Goal: Task Accomplishment & Management: Complete application form

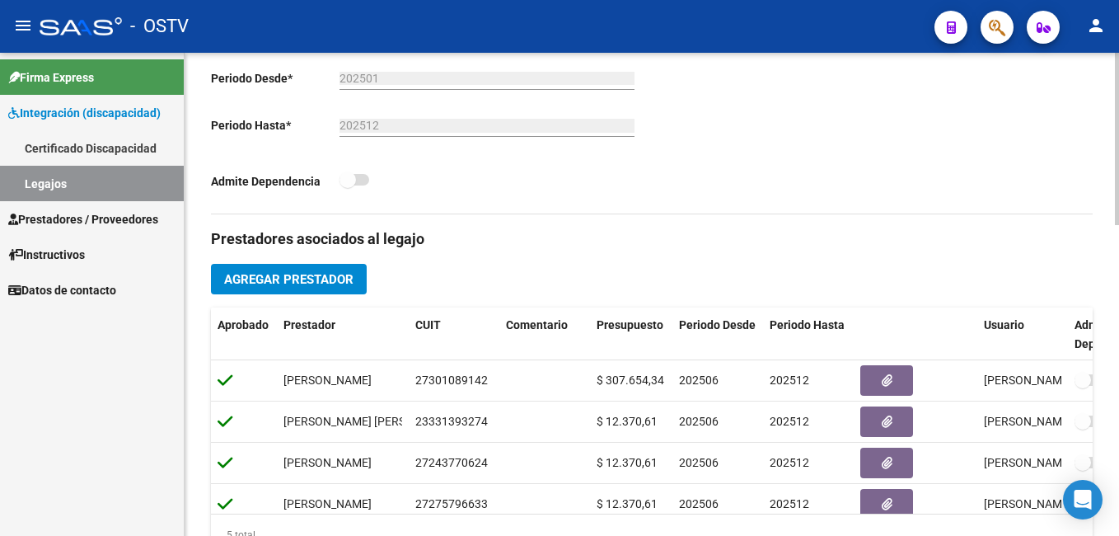
scroll to position [874, 0]
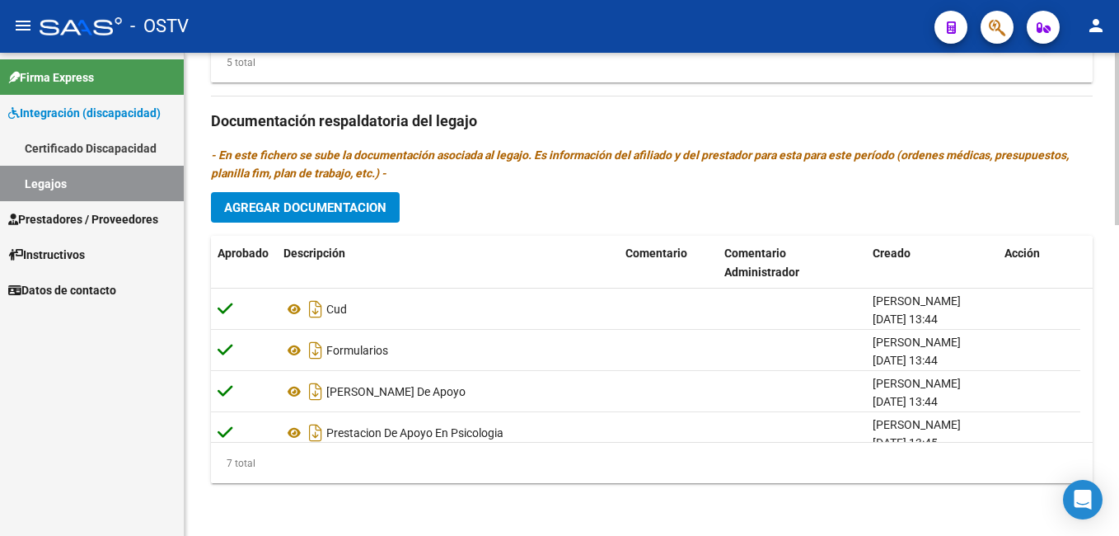
click at [1119, 530] on html "menu - OSTV person Firma Express Integración (discapacidad) Certificado Discapa…" at bounding box center [559, 268] width 1119 height 536
click at [357, 209] on span "Agregar Documentacion" at bounding box center [305, 207] width 162 height 15
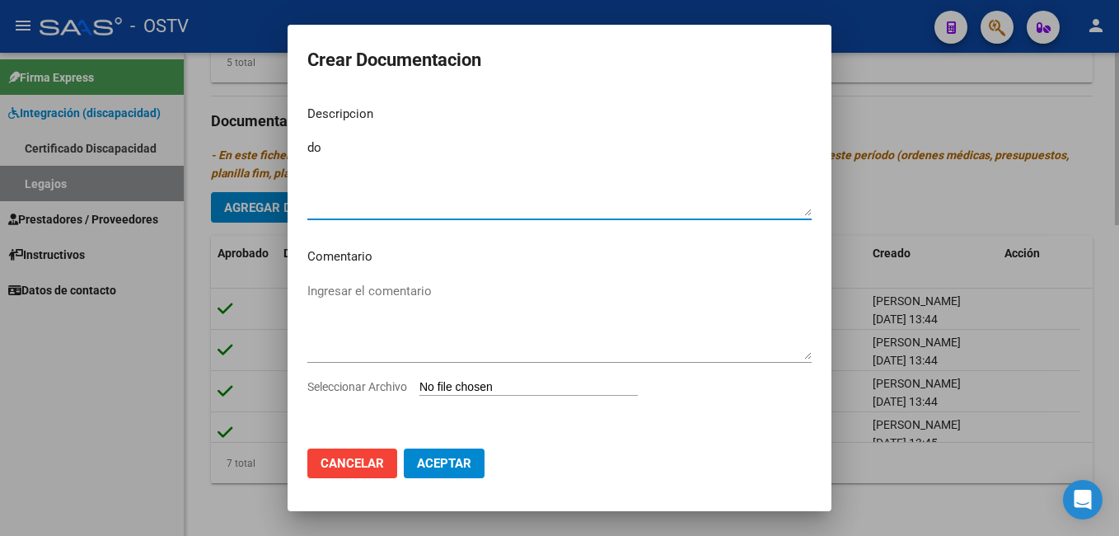
type textarea "d"
type textarea "lic de conducir ,vtv, y poliza de seguro actualizada"
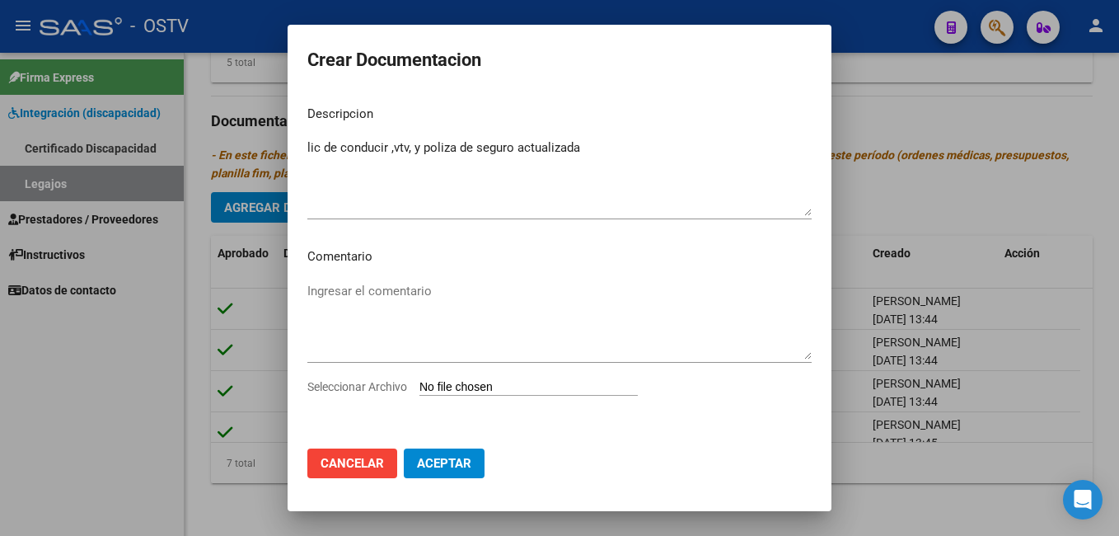
click at [472, 388] on input "Seleccionar Archivo" at bounding box center [529, 388] width 218 height 16
type input "C:\fakepath\pdf4 [PERSON_NAME]-1 (1)_removed.pdf"
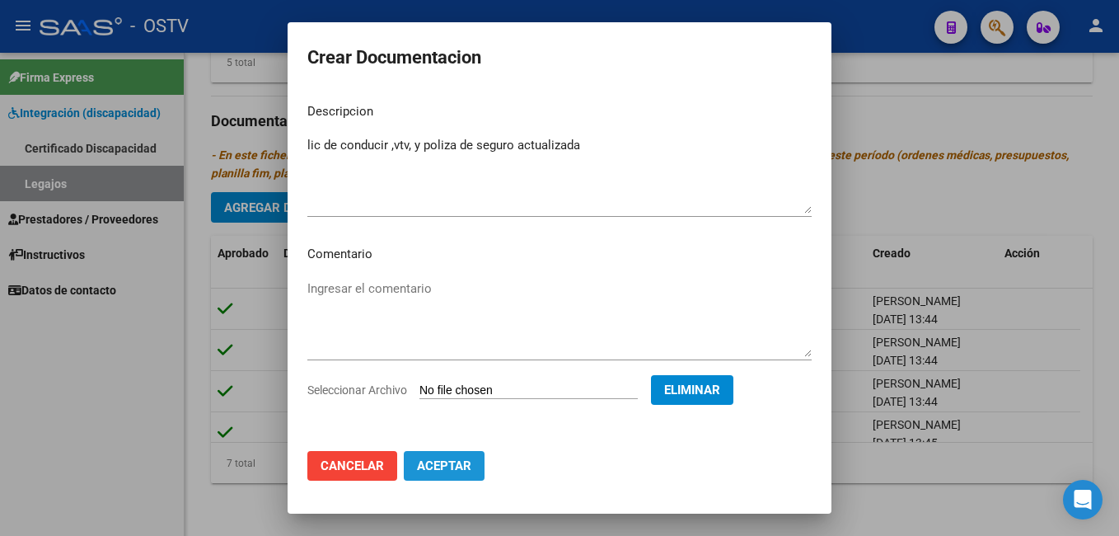
click at [425, 463] on span "Aceptar" at bounding box center [444, 465] width 54 height 15
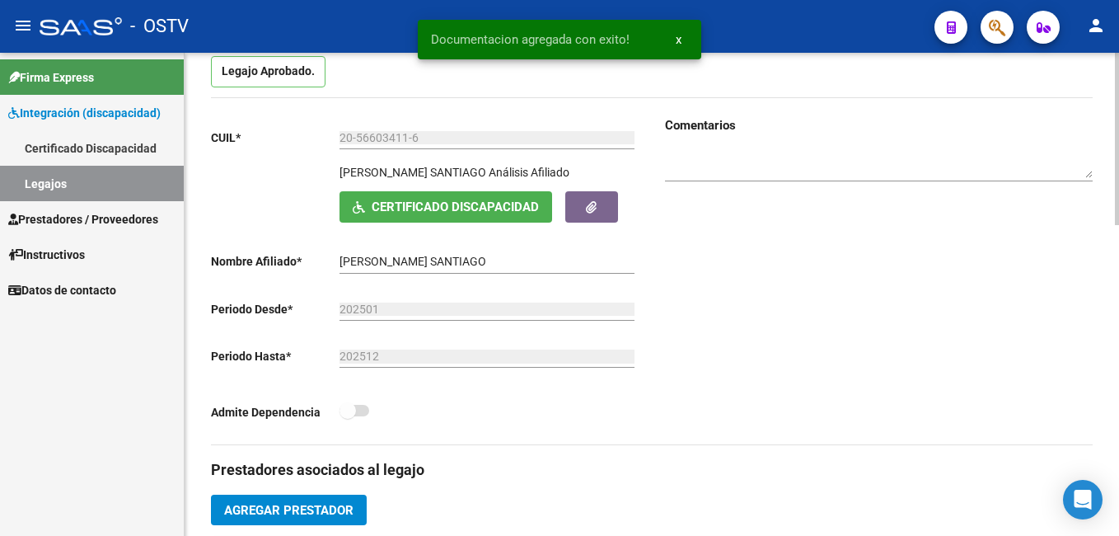
scroll to position [0, 0]
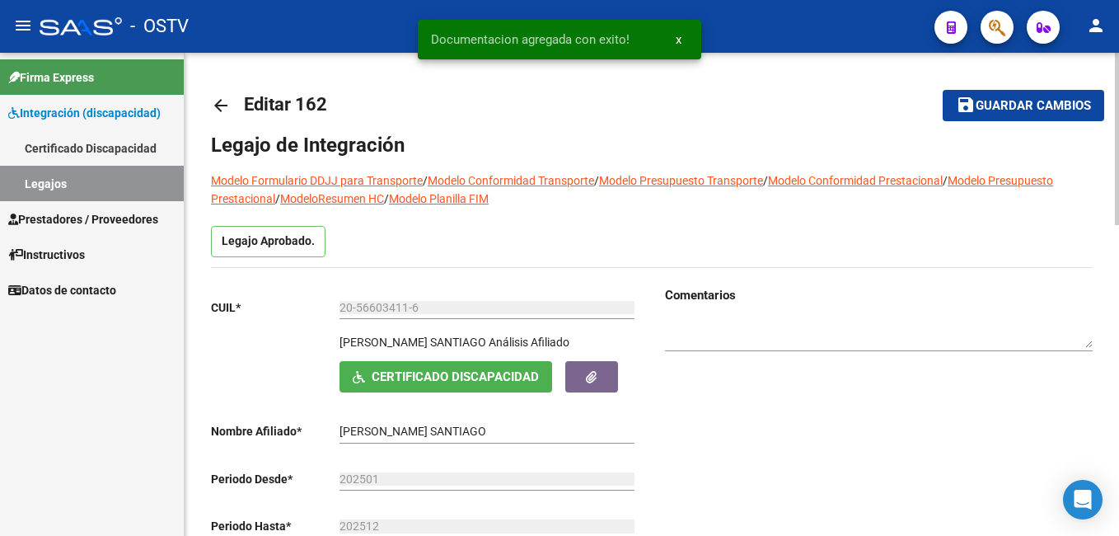
click at [1119, 71] on html "menu - OSTV person Firma Express Integración (discapacidad) Certificado Discapa…" at bounding box center [559, 268] width 1119 height 536
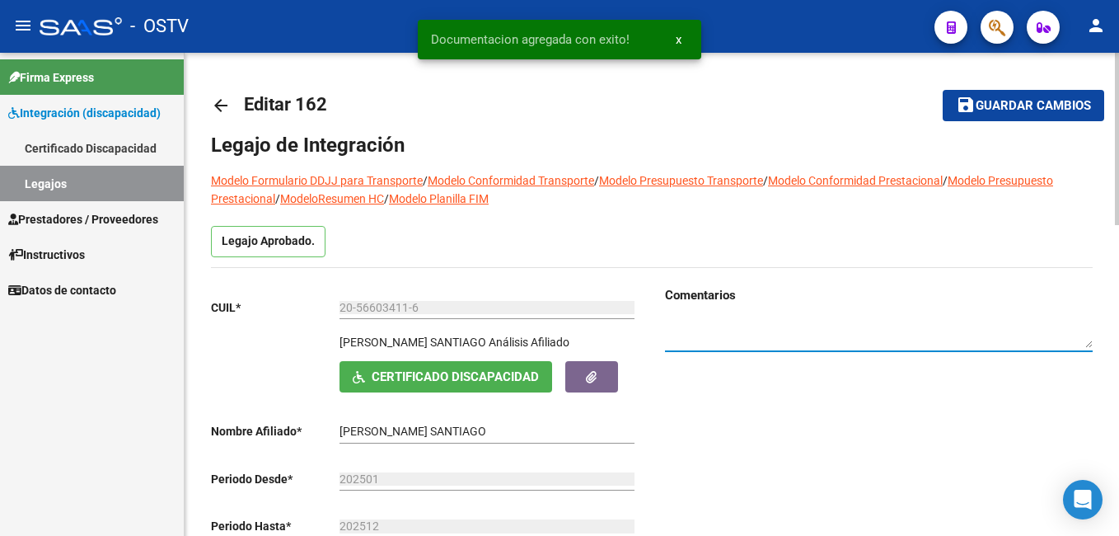
click at [745, 333] on textarea at bounding box center [879, 332] width 428 height 31
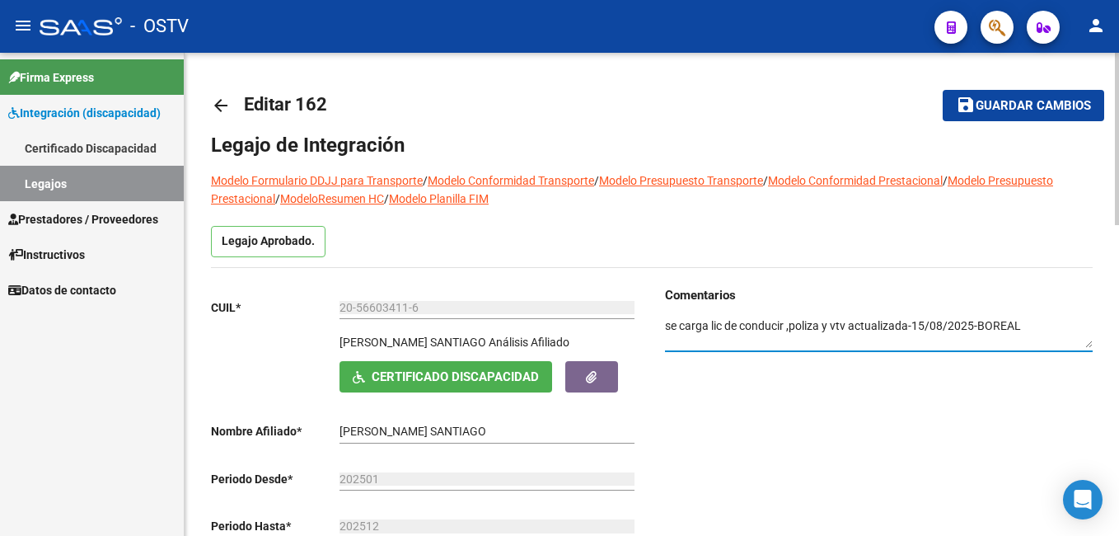
type textarea "se carga lic de conducir ,poliza y vtv actualizada-15/08/2025-BOREAL"
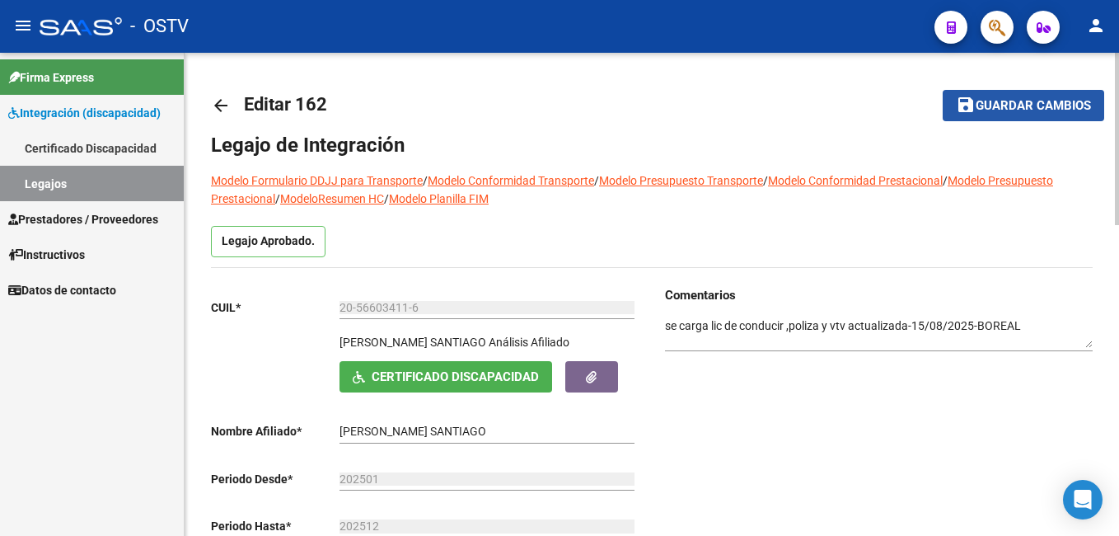
click at [1014, 102] on span "Guardar cambios" at bounding box center [1033, 106] width 115 height 15
